Goal: Task Accomplishment & Management: Complete application form

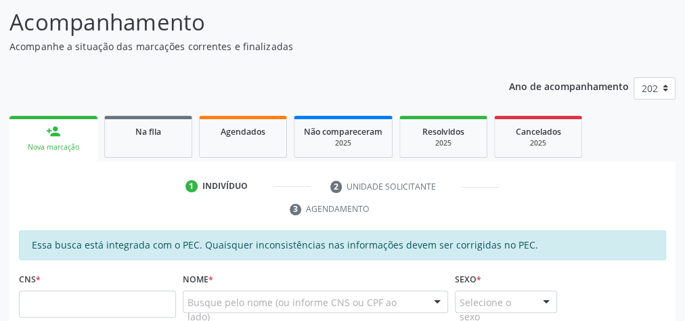
scroll to position [162, 0]
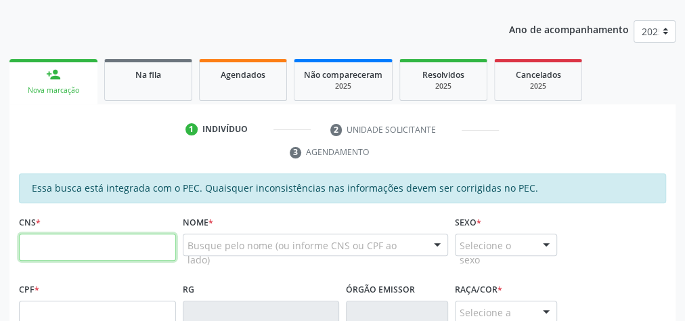
click at [114, 236] on input "text" at bounding box center [97, 246] width 157 height 27
type input "703 6040 7359 2835"
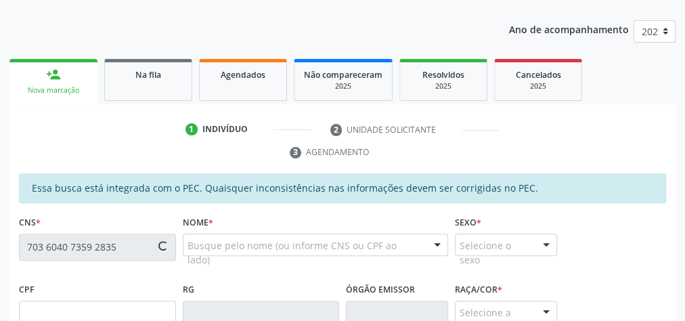
type input "150.069.464-90"
type input "29/08/2009"
type input "Rosangela da Silva Felix"
type input "(82) 99350-7815"
type input "10"
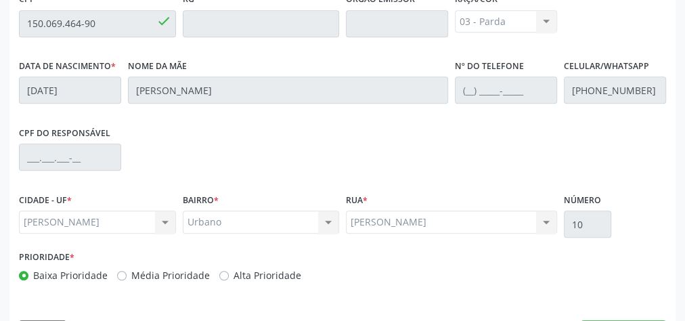
scroll to position [491, 0]
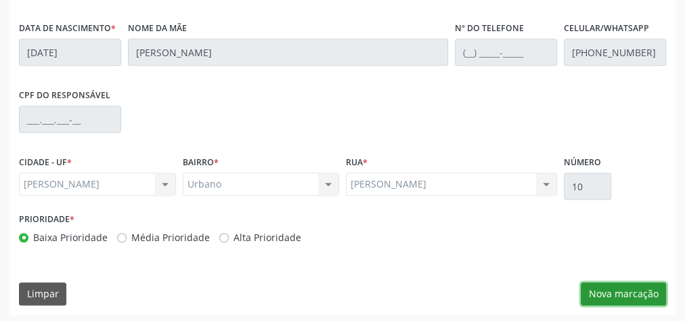
click at [631, 292] on button "Nova marcação" at bounding box center [623, 293] width 85 height 23
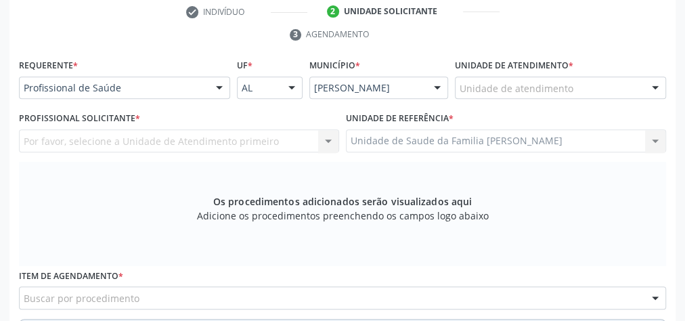
scroll to position [274, 0]
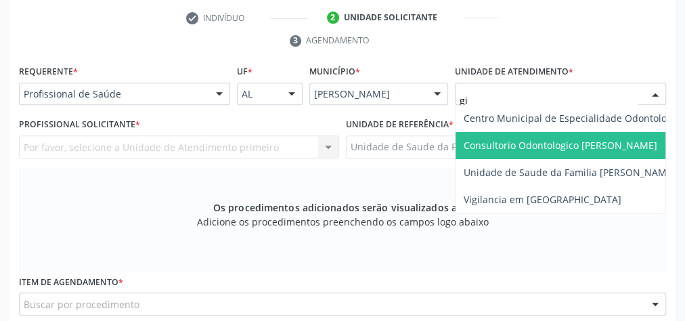
type input "gis"
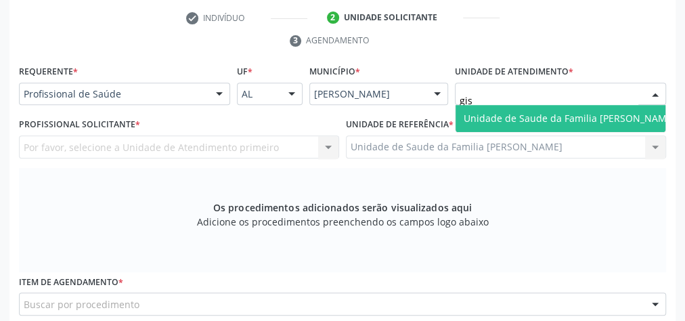
click at [542, 120] on span "Unidade de Saude da Familia [PERSON_NAME]" at bounding box center [570, 118] width 212 height 13
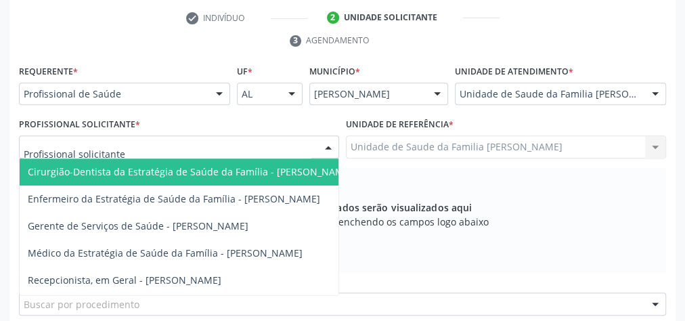
click at [326, 148] on div at bounding box center [328, 147] width 20 height 23
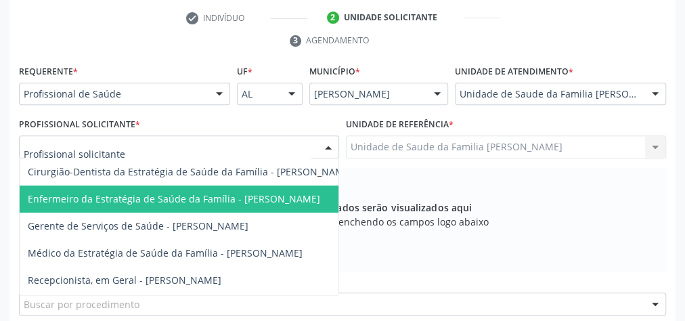
click at [310, 192] on span "Enfermeiro da Estratégia de Saúde da Família - Daniele Teotonio Lins" at bounding box center [174, 198] width 292 height 13
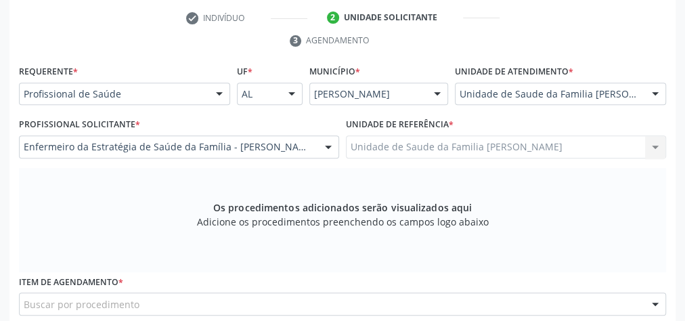
scroll to position [491, 0]
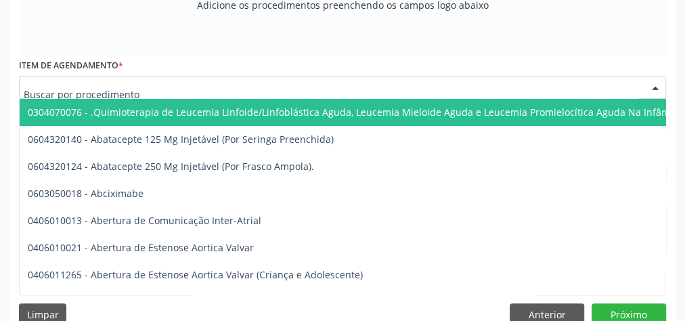
click at [294, 87] on div at bounding box center [342, 87] width 647 height 23
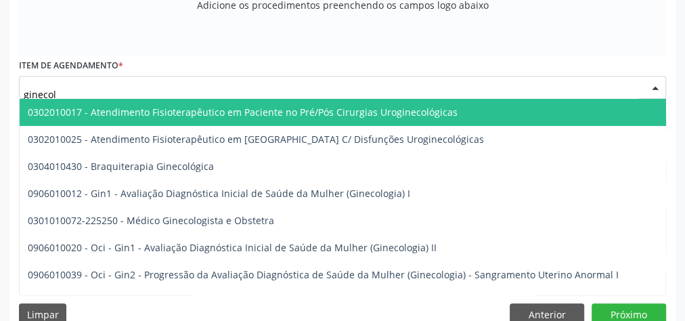
type input "ginecolo"
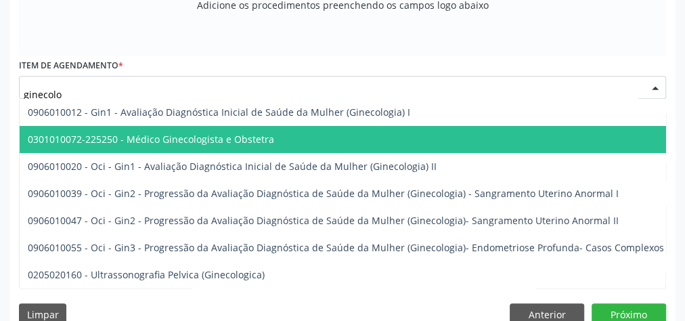
click at [267, 133] on span "0301010072-225250 - Médico Ginecologista e Obstetra" at bounding box center [151, 139] width 246 height 13
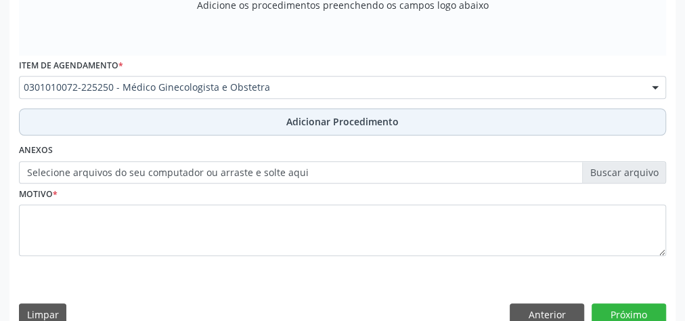
click at [312, 114] on span "Adicionar Procedimento" at bounding box center [342, 121] width 112 height 14
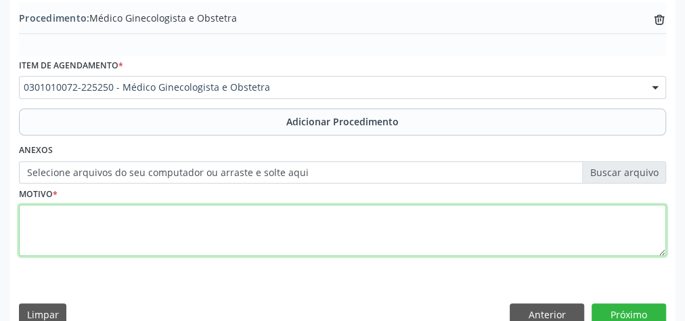
click at [250, 235] on textarea at bounding box center [342, 229] width 647 height 51
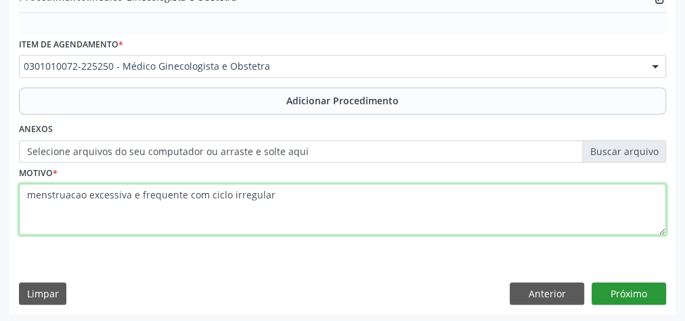
type textarea "menstruacao excessiva e frequente com ciclo irregular"
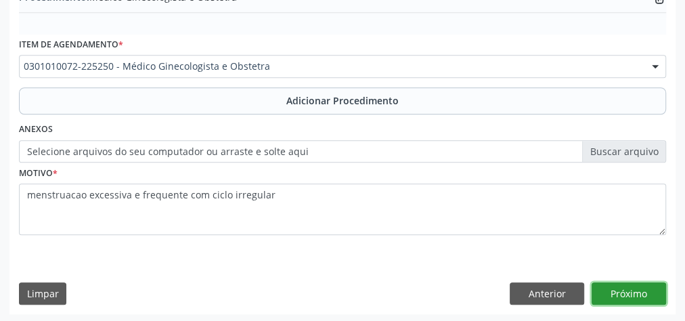
click at [641, 292] on button "Próximo" at bounding box center [628, 293] width 74 height 23
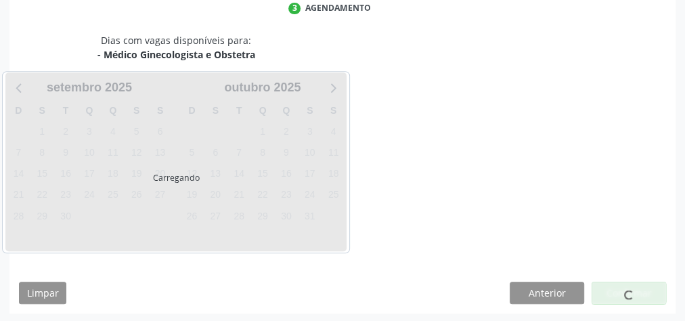
scroll to position [359, 0]
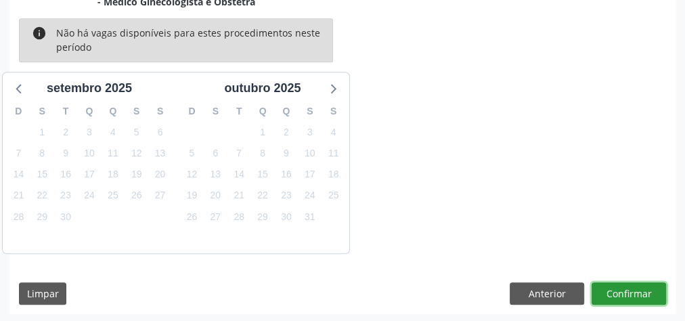
click at [641, 292] on button "Confirmar" at bounding box center [628, 293] width 74 height 23
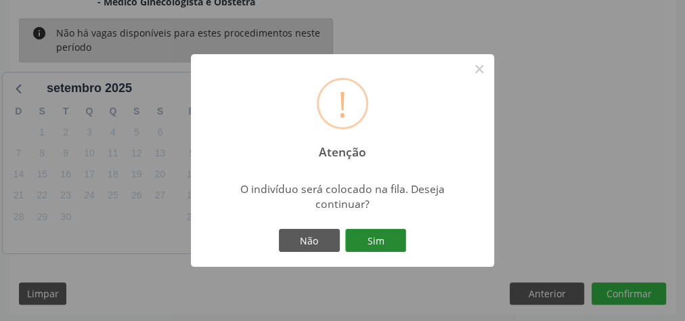
click at [383, 241] on button "Sim" at bounding box center [375, 240] width 61 height 23
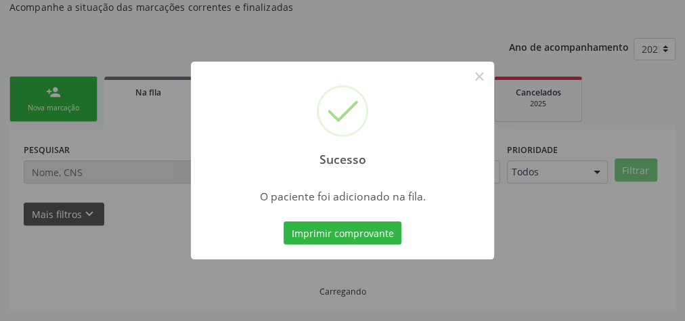
scroll to position [143, 0]
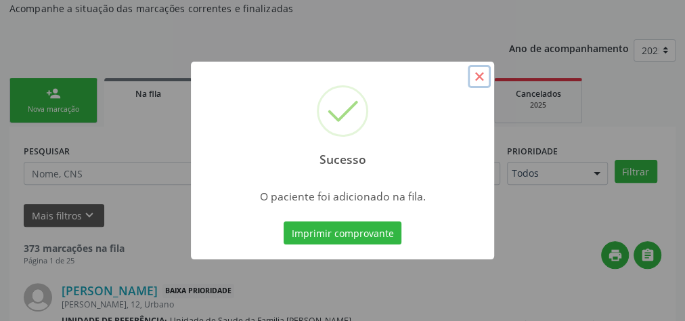
click at [479, 80] on button "×" at bounding box center [479, 76] width 23 height 23
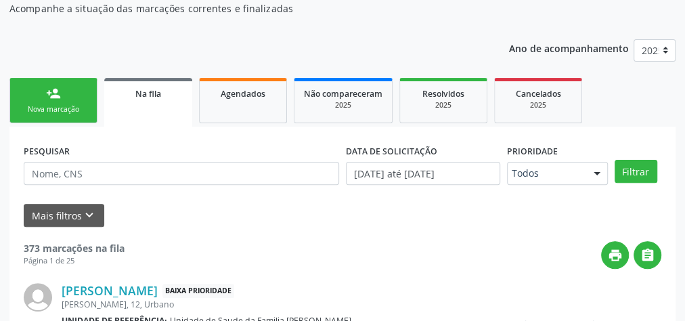
click at [56, 101] on link "person_add Nova marcação" at bounding box center [53, 100] width 88 height 45
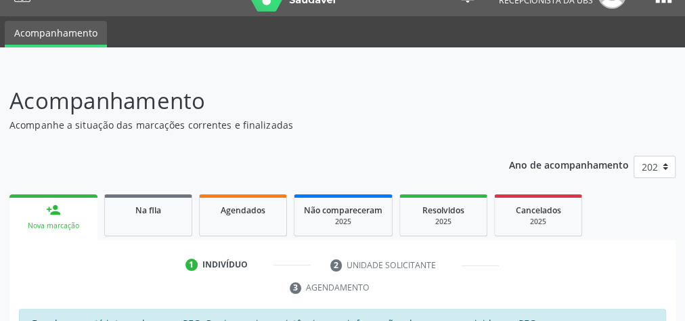
scroll to position [0, 0]
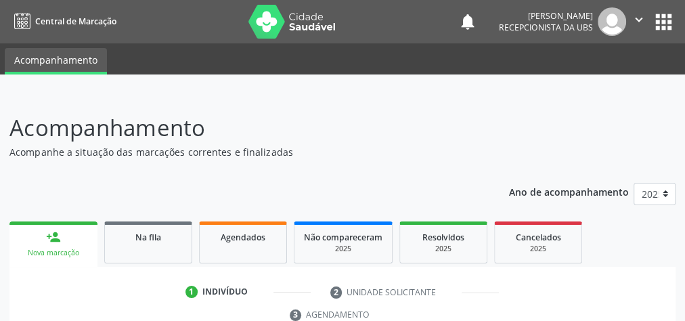
drag, startPoint x: 268, startPoint y: 38, endPoint x: 340, endPoint y: 112, distance: 103.4
click at [340, 112] on p "Acompanhamento" at bounding box center [242, 128] width 466 height 34
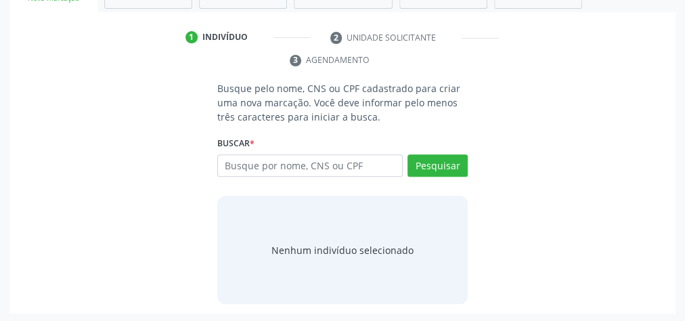
click at [289, 160] on input "text" at bounding box center [309, 165] width 185 height 23
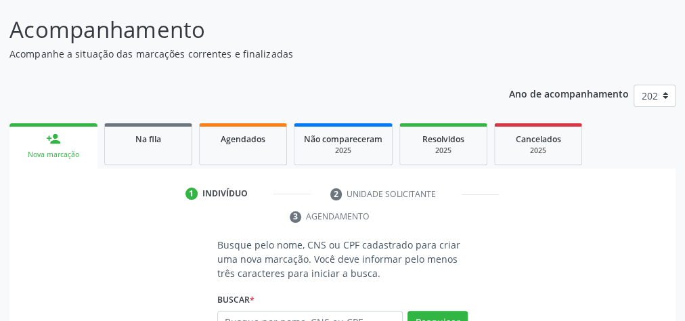
scroll to position [108, 0]
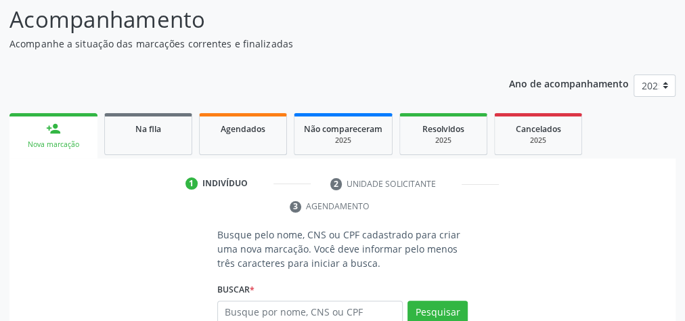
click at [51, 212] on ul "1 Indivíduo 2 Unidade solicitante 3 Agendamento" at bounding box center [342, 195] width 666 height 45
click at [51, 216] on ul "1 Indivíduo 2 Unidade solicitante 3 Agendamento" at bounding box center [342, 195] width 666 height 45
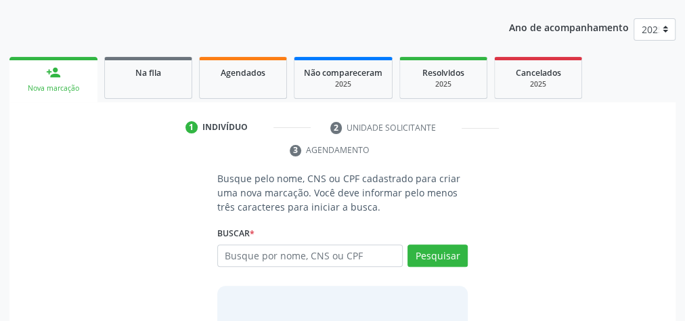
scroll to position [217, 0]
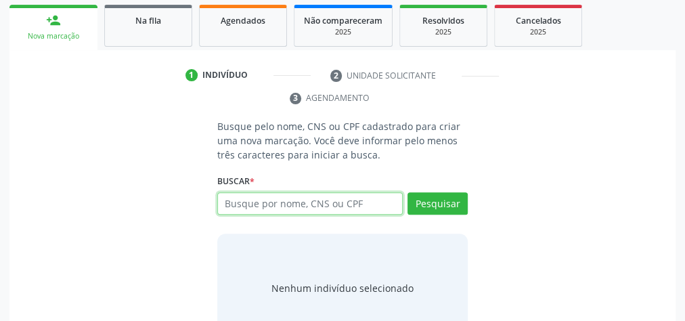
click at [323, 206] on input "text" at bounding box center [309, 203] width 185 height 23
type input "15848831467"
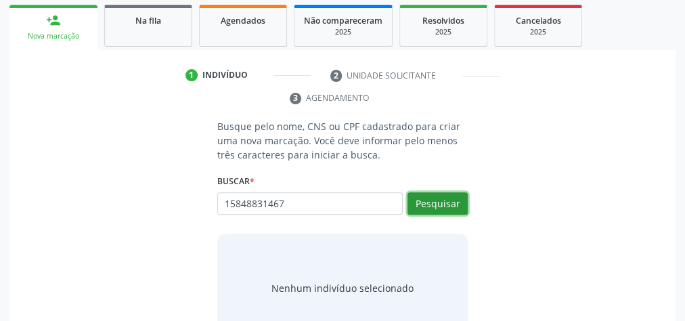
click at [437, 206] on button "Pesquisar" at bounding box center [437, 203] width 60 height 23
type input "15848831467"
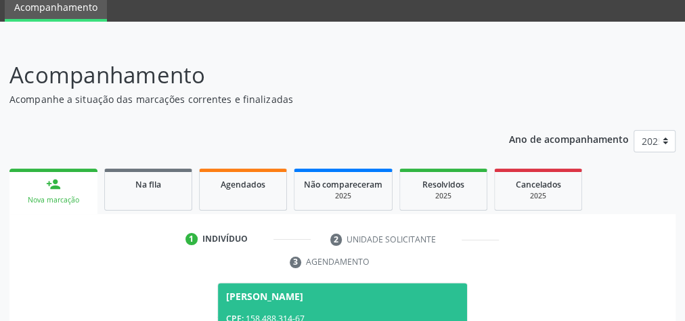
scroll to position [0, 0]
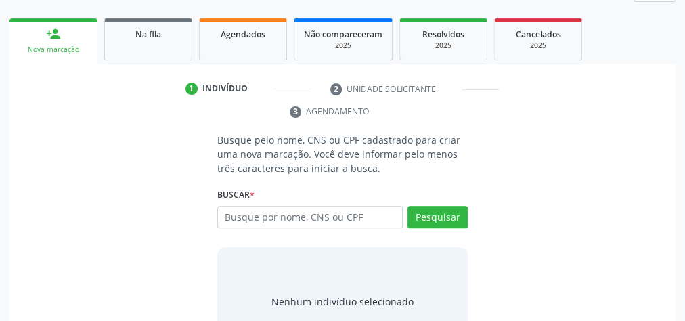
scroll to position [92, 0]
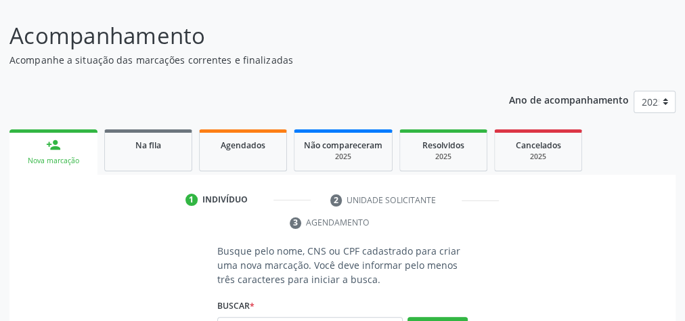
click at [73, 153] on link "person_add Nova marcação" at bounding box center [53, 151] width 88 height 45
click at [152, 156] on link "Na fila" at bounding box center [148, 150] width 88 height 42
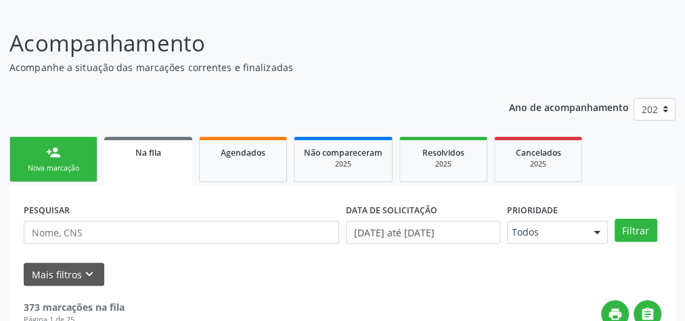
scroll to position [0, 0]
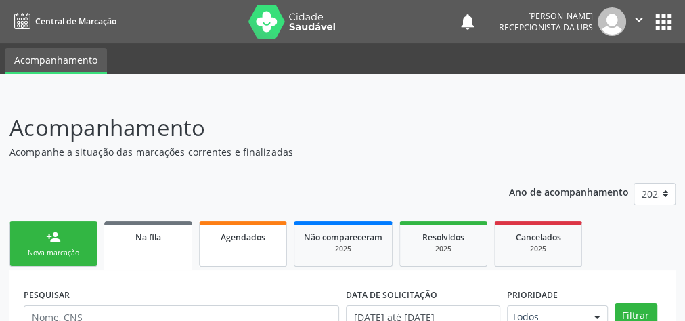
click at [248, 231] on span "Agendados" at bounding box center [243, 237] width 45 height 12
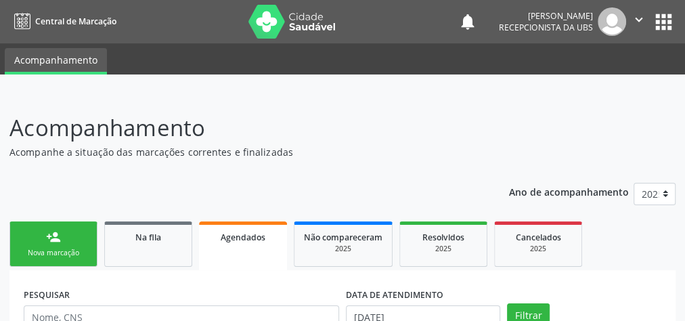
scroll to position [114, 0]
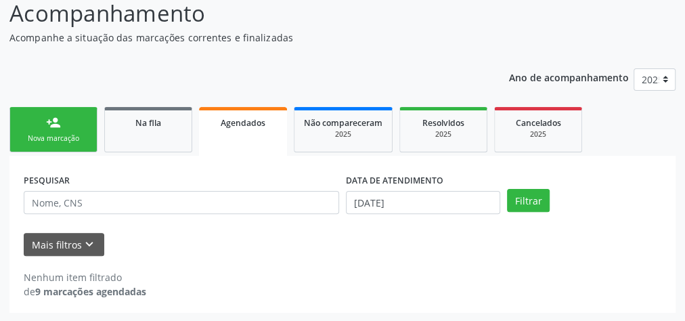
click at [47, 131] on link "person_add Nova marcação" at bounding box center [53, 129] width 88 height 45
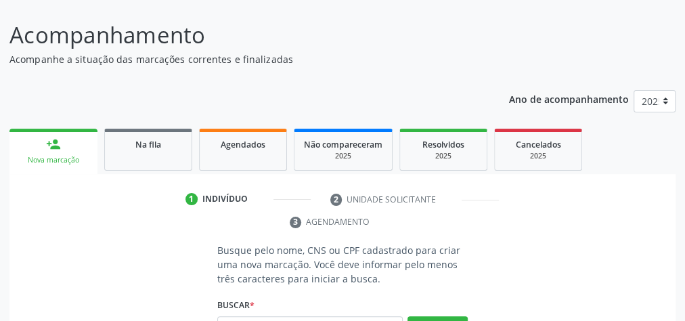
scroll to position [92, 0]
click at [203, 199] on div "Indivíduo" at bounding box center [224, 200] width 45 height 12
click at [82, 154] on link "person_add Nova marcação" at bounding box center [53, 151] width 88 height 45
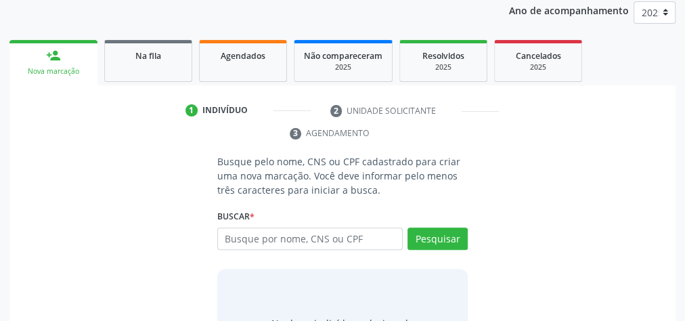
scroll to position [254, 0]
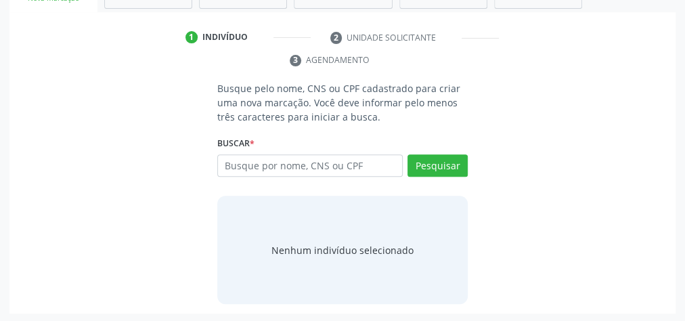
click at [272, 158] on input "text" at bounding box center [309, 165] width 185 height 23
type input "15848831467"
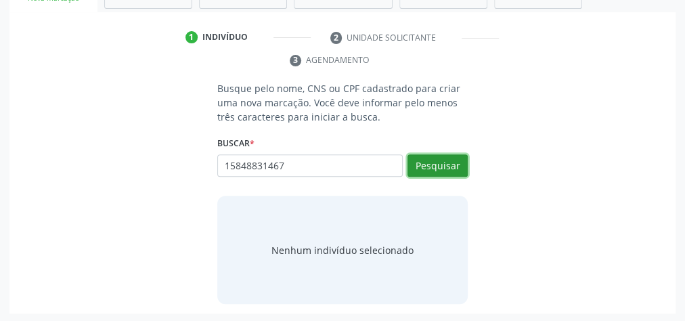
click at [451, 160] on button "Pesquisar" at bounding box center [437, 165] width 60 height 23
type input "15848831467"
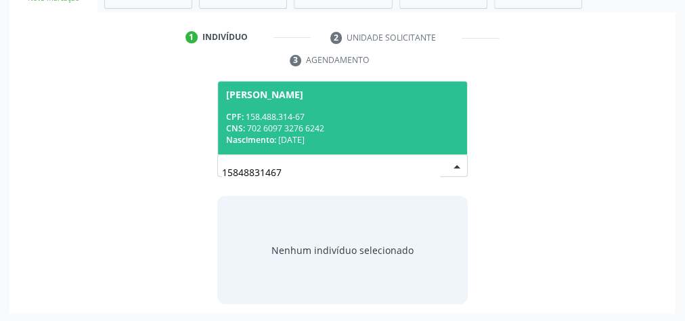
click at [418, 140] on div "Nascimento: 01/06/2009" at bounding box center [342, 140] width 233 height 12
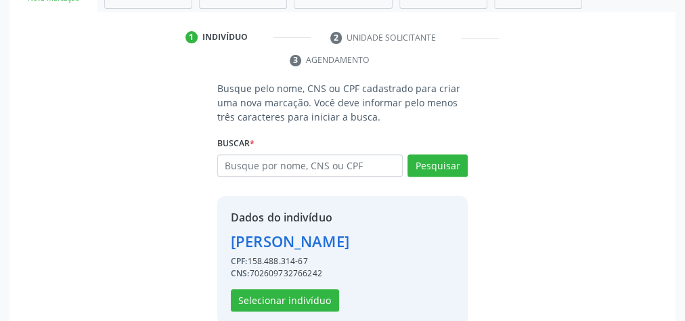
click at [418, 139] on div "Buscar * Samara Vitória Santana de Oliveira Samara Vitória Santana de Oliveira …" at bounding box center [342, 159] width 250 height 53
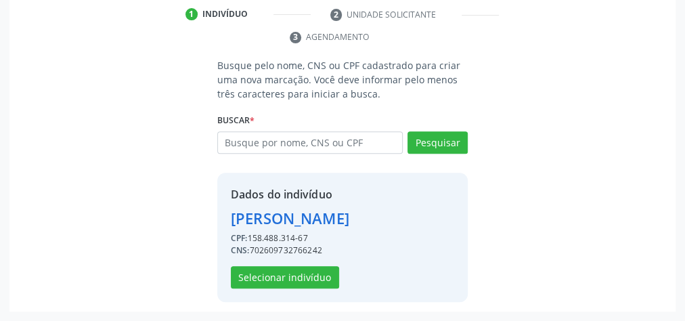
scroll to position [297, 0]
click at [282, 279] on button "Selecionar indivíduo" at bounding box center [285, 277] width 108 height 23
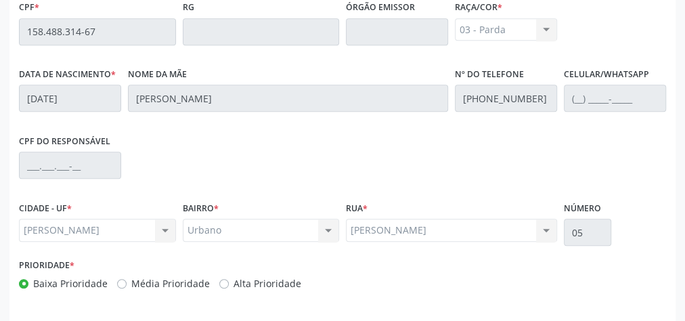
scroll to position [491, 0]
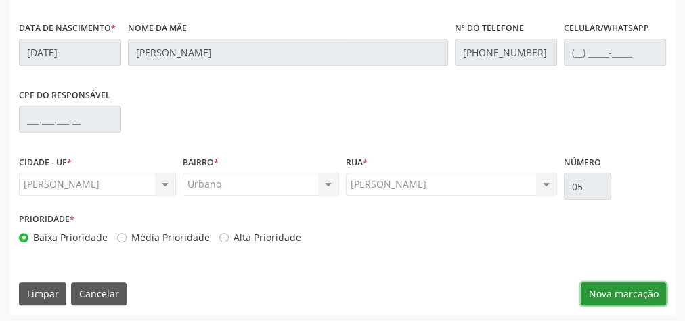
click at [619, 294] on button "Nova marcação" at bounding box center [623, 293] width 85 height 23
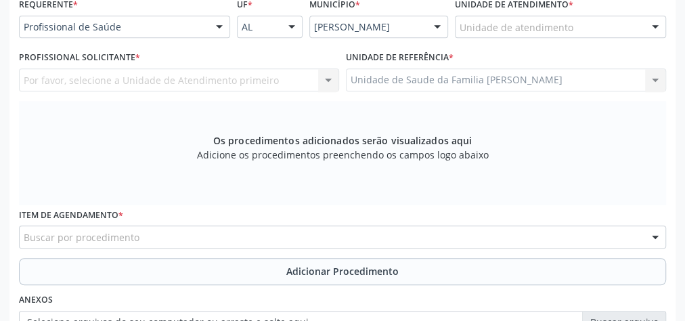
scroll to position [274, 0]
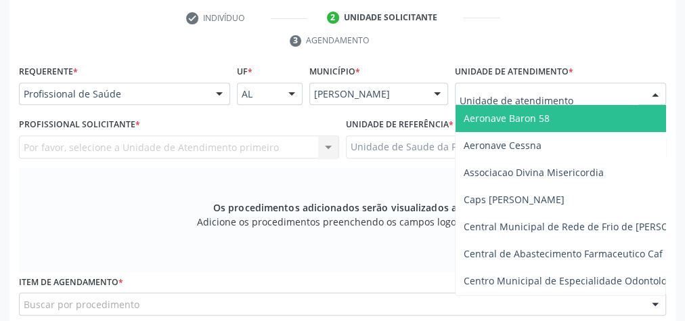
click at [589, 89] on div at bounding box center [560, 94] width 211 height 23
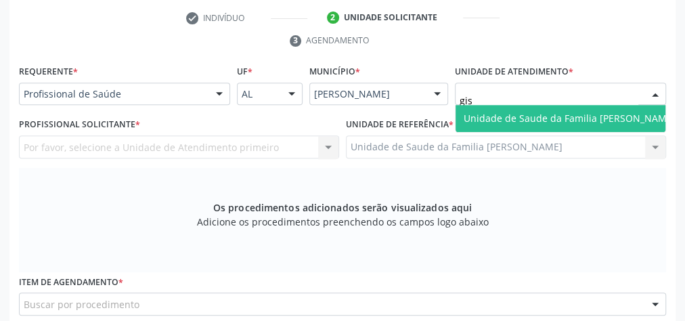
click at [521, 87] on input "gis" at bounding box center [548, 100] width 179 height 27
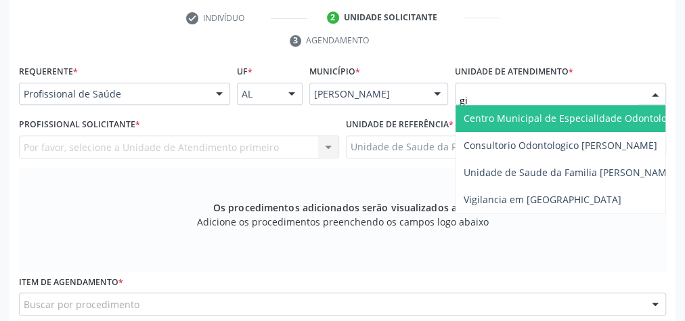
type input "g"
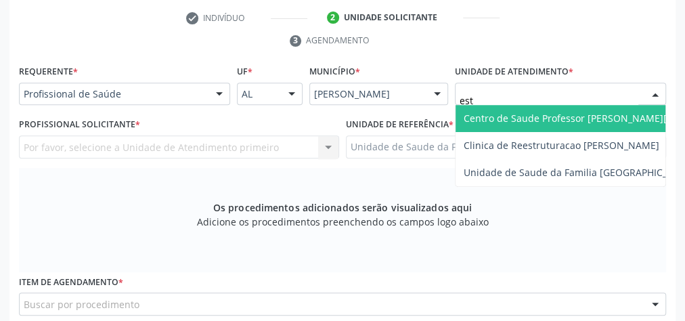
type input "esta"
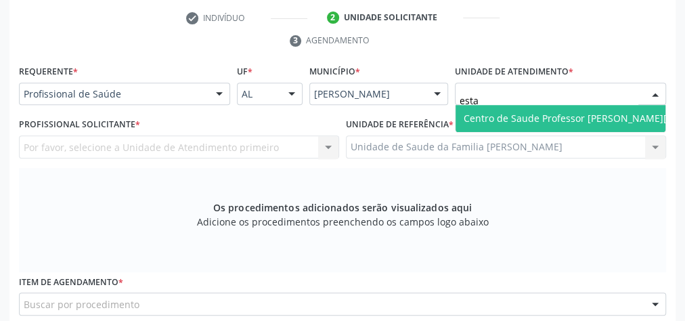
click at [560, 105] on span "Centro de Saude Professor [PERSON_NAME][GEOGRAPHIC_DATA]" at bounding box center [610, 118] width 311 height 27
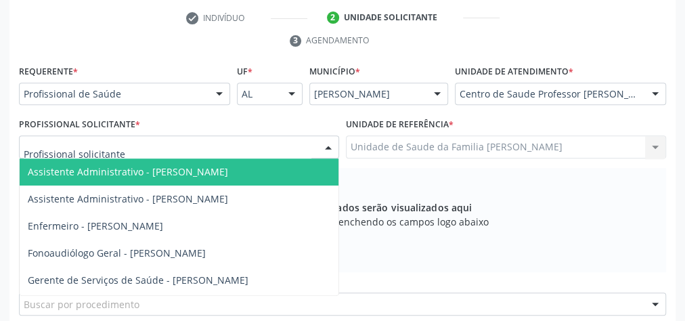
click at [266, 142] on div at bounding box center [179, 146] width 320 height 23
type input "n"
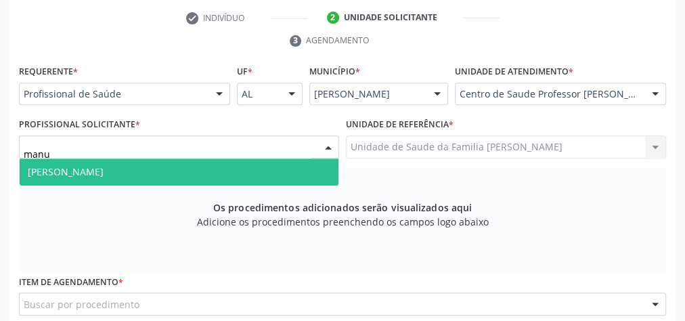
type input "manue"
click at [104, 172] on span "Médico Psiquiatra - Manuela Oliveira e Silva Antunes" at bounding box center [66, 171] width 76 height 13
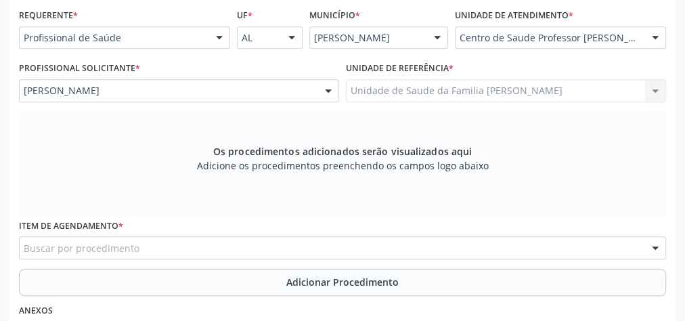
scroll to position [382, 0]
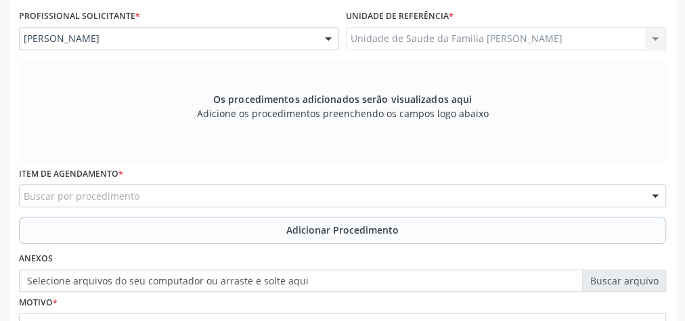
click at [288, 202] on div "Buscar por procedimento" at bounding box center [342, 195] width 647 height 23
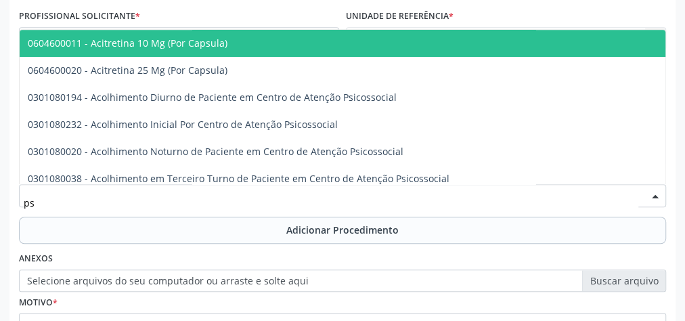
type input "p"
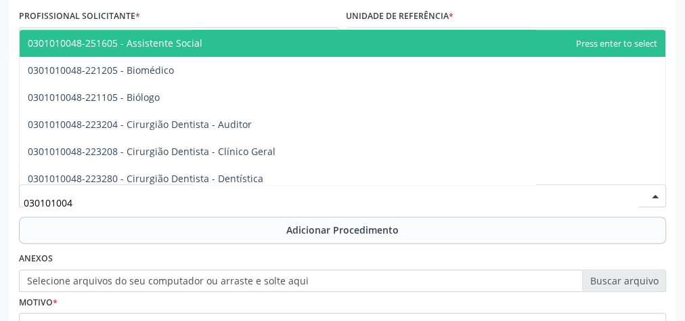
type input "0301010048"
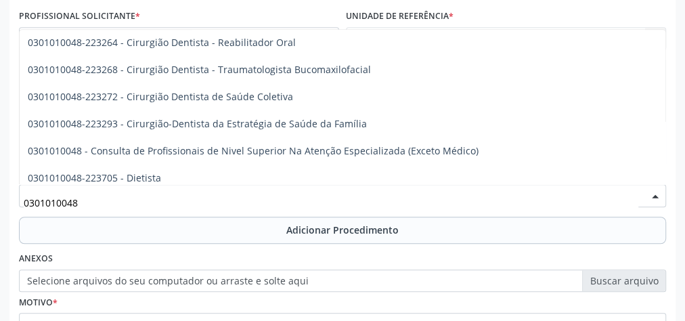
scroll to position [650, 0]
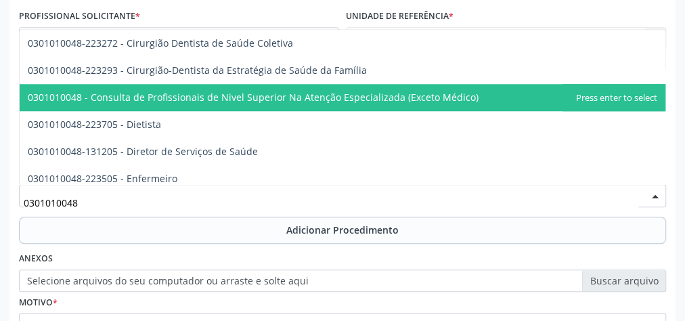
click at [210, 96] on span "0301010048 - Consulta de Profissionais de Nivel Superior Na Atenção Especializa…" at bounding box center [253, 97] width 451 height 13
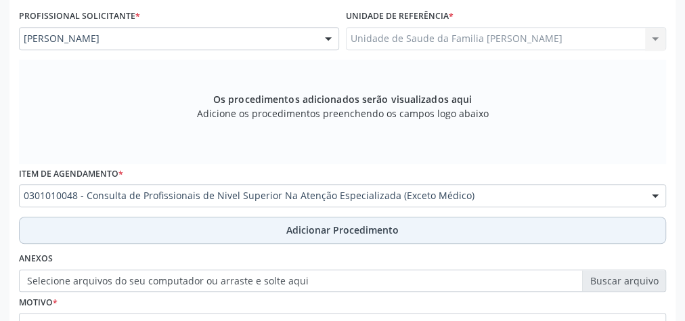
click at [323, 223] on span "Adicionar Procedimento" at bounding box center [342, 230] width 112 height 14
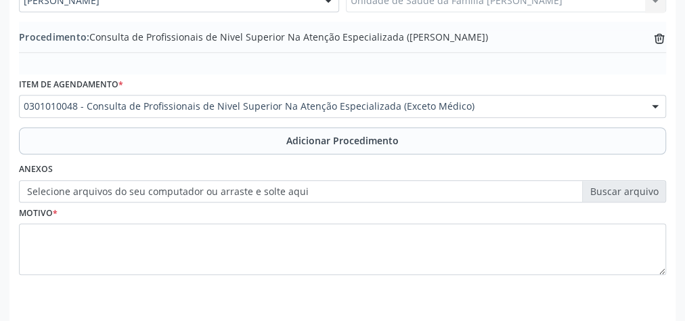
scroll to position [436, 0]
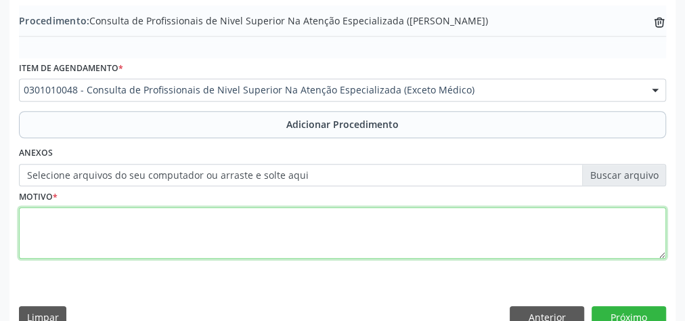
click at [188, 236] on textarea at bounding box center [342, 232] width 647 height 51
click at [164, 223] on textarea at bounding box center [342, 232] width 647 height 51
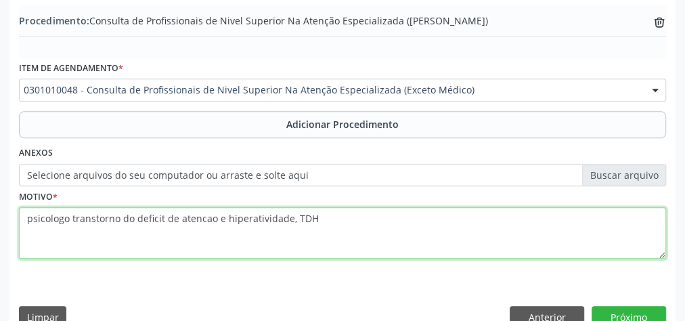
click at [304, 217] on textarea "psicologo transtorno do deficit de atencao e hiperatividade, TDH" at bounding box center [342, 232] width 647 height 51
click at [359, 217] on textarea "psicologo transtorno do deficit de atencao e hiperatividade, TDAH" at bounding box center [342, 232] width 647 height 51
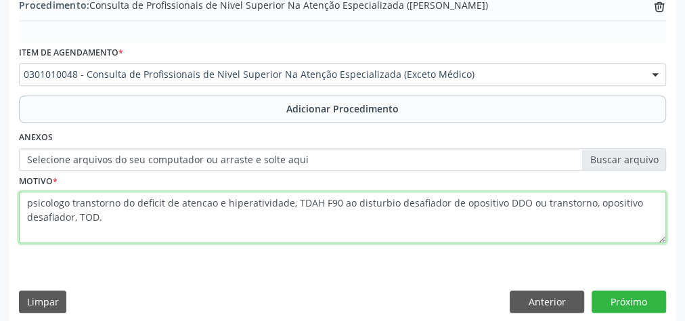
scroll to position [460, 0]
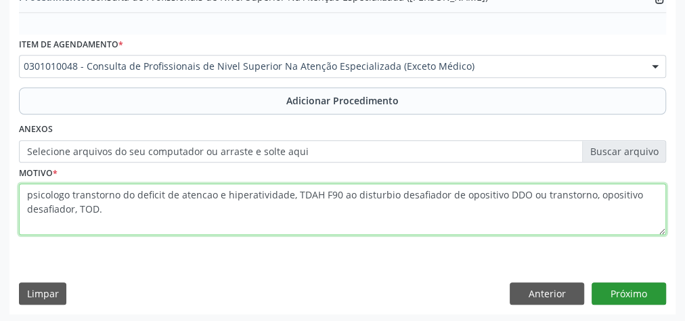
type textarea "psicologo transtorno do deficit de atencao e hiperatividade, TDAH F90 ao distur…"
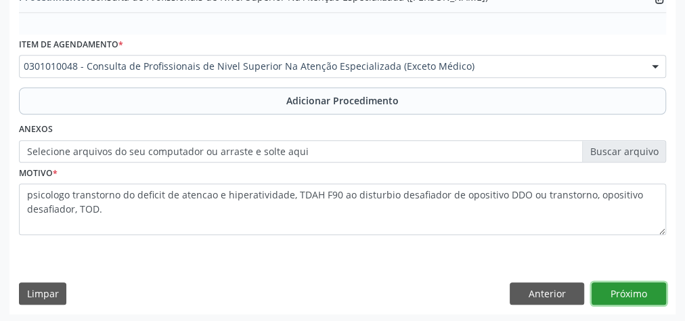
click at [651, 292] on button "Próximo" at bounding box center [628, 293] width 74 height 23
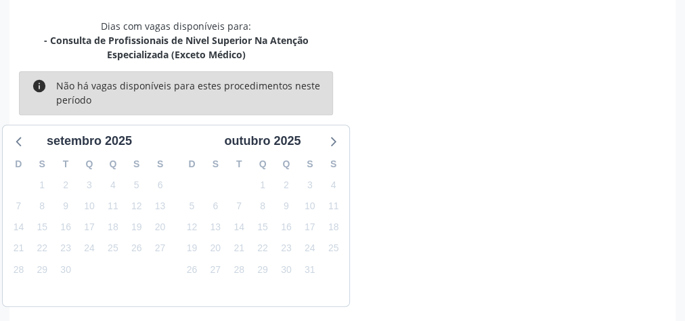
scroll to position [373, 0]
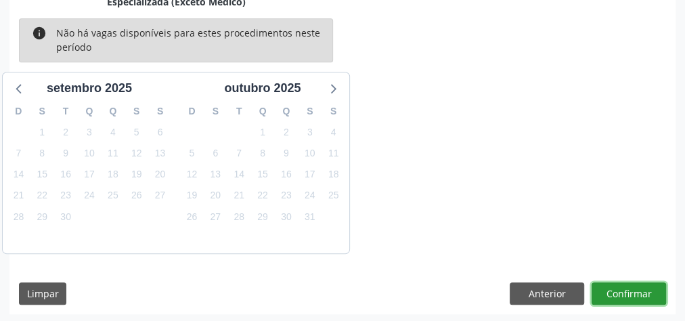
click at [647, 298] on button "Confirmar" at bounding box center [628, 293] width 74 height 23
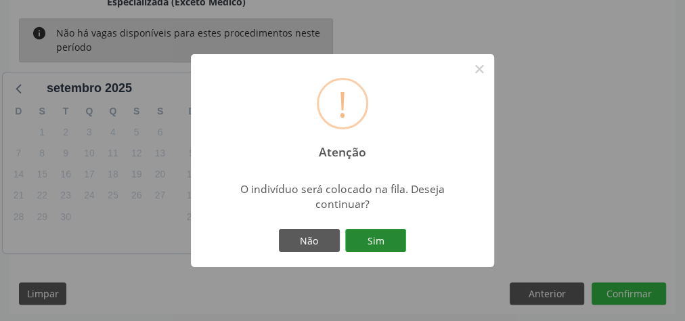
click at [388, 238] on button "Sim" at bounding box center [375, 240] width 61 height 23
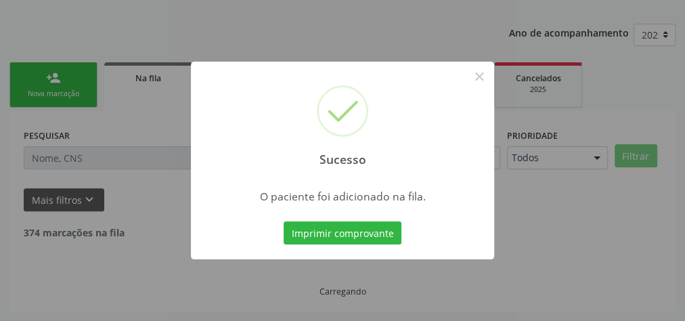
scroll to position [143, 0]
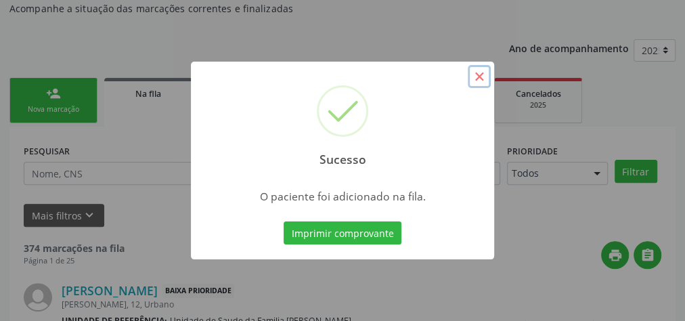
click at [482, 81] on button "×" at bounding box center [479, 76] width 23 height 23
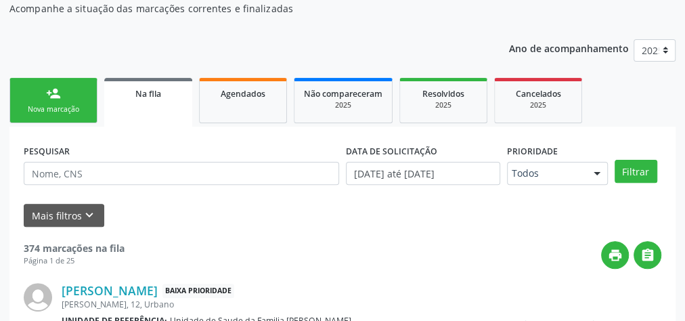
click at [76, 112] on div "Nova marcação" at bounding box center [54, 109] width 68 height 10
